Goal: Transaction & Acquisition: Purchase product/service

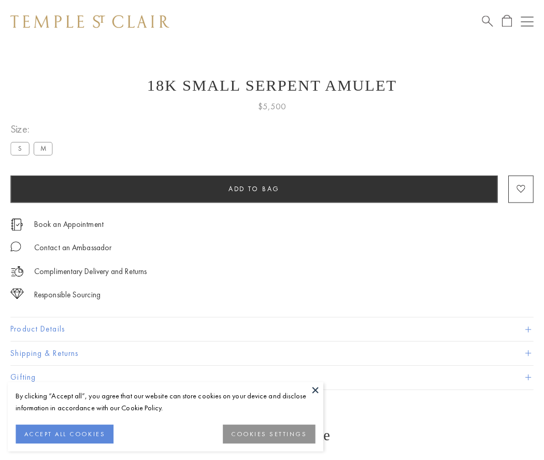
scroll to position [4, 0]
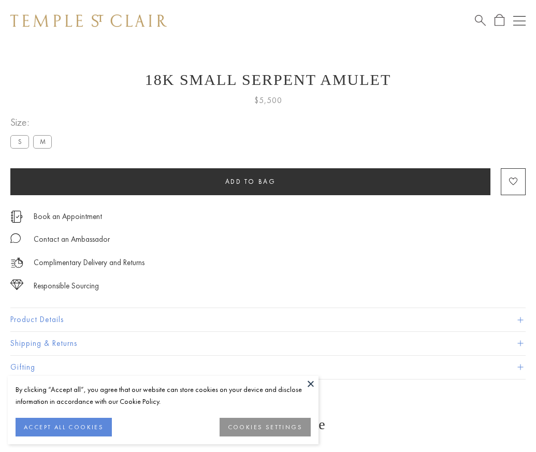
click at [250, 181] on span "Add to bag" at bounding box center [250, 181] width 51 height 9
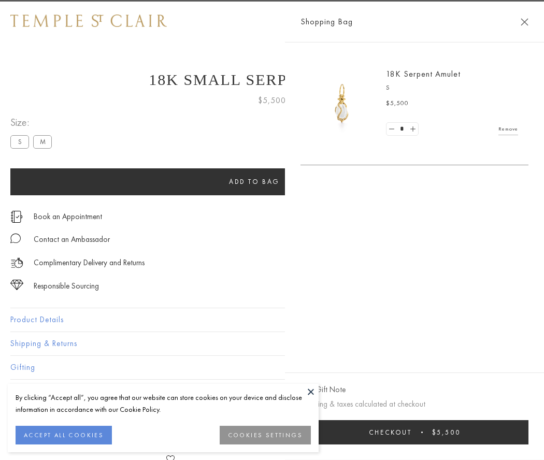
click at [417, 432] on button "Checkout $5,500" at bounding box center [414, 432] width 228 height 24
